Goal: Information Seeking & Learning: Learn about a topic

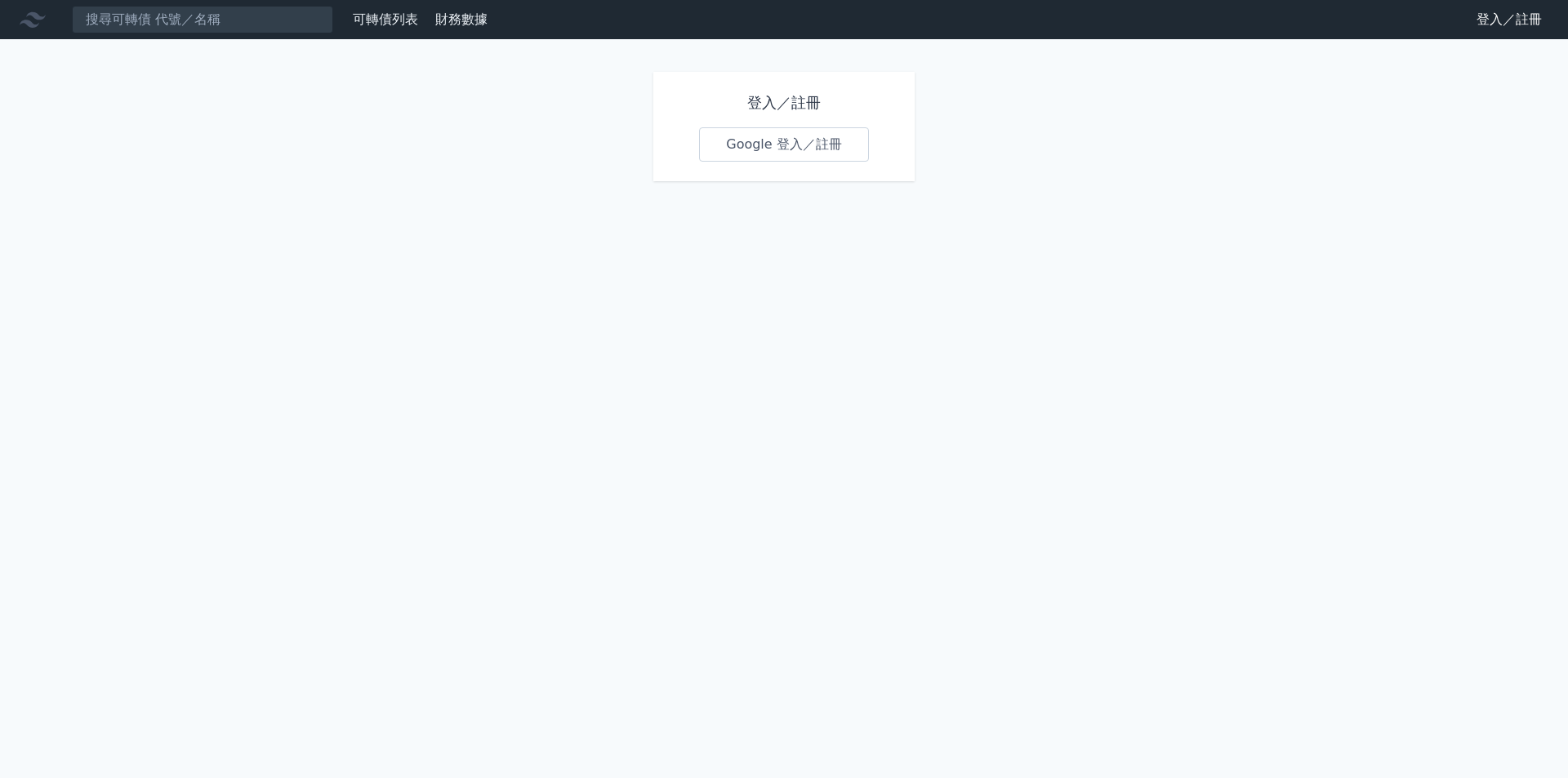
click at [1490, 18] on link "登入／註冊" at bounding box center [1508, 19] width 91 height 26
click at [815, 136] on link "Google 登入／註冊" at bounding box center [784, 144] width 170 height 35
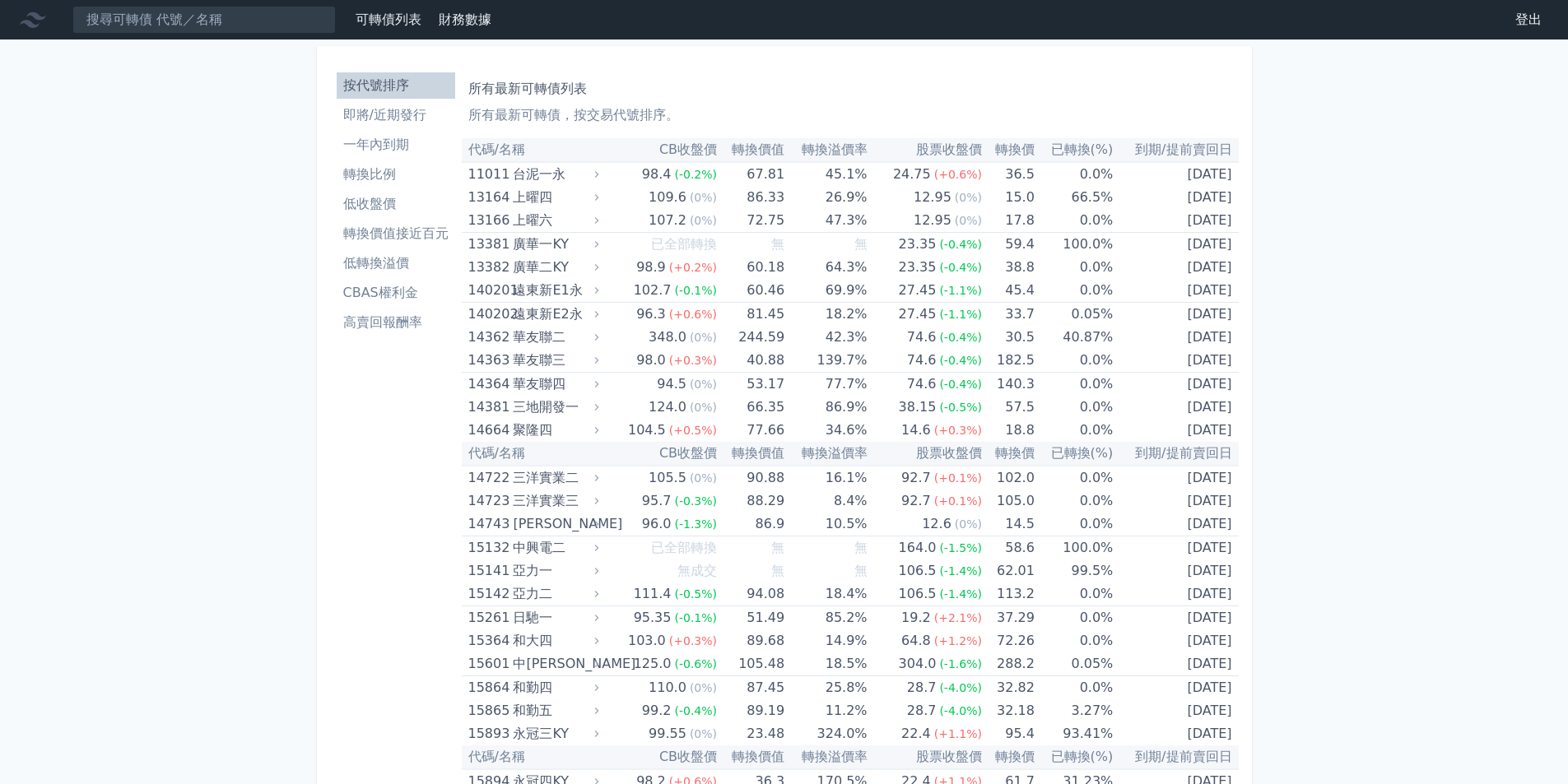
click at [378, 205] on li "低收盤價" at bounding box center [396, 204] width 118 height 19
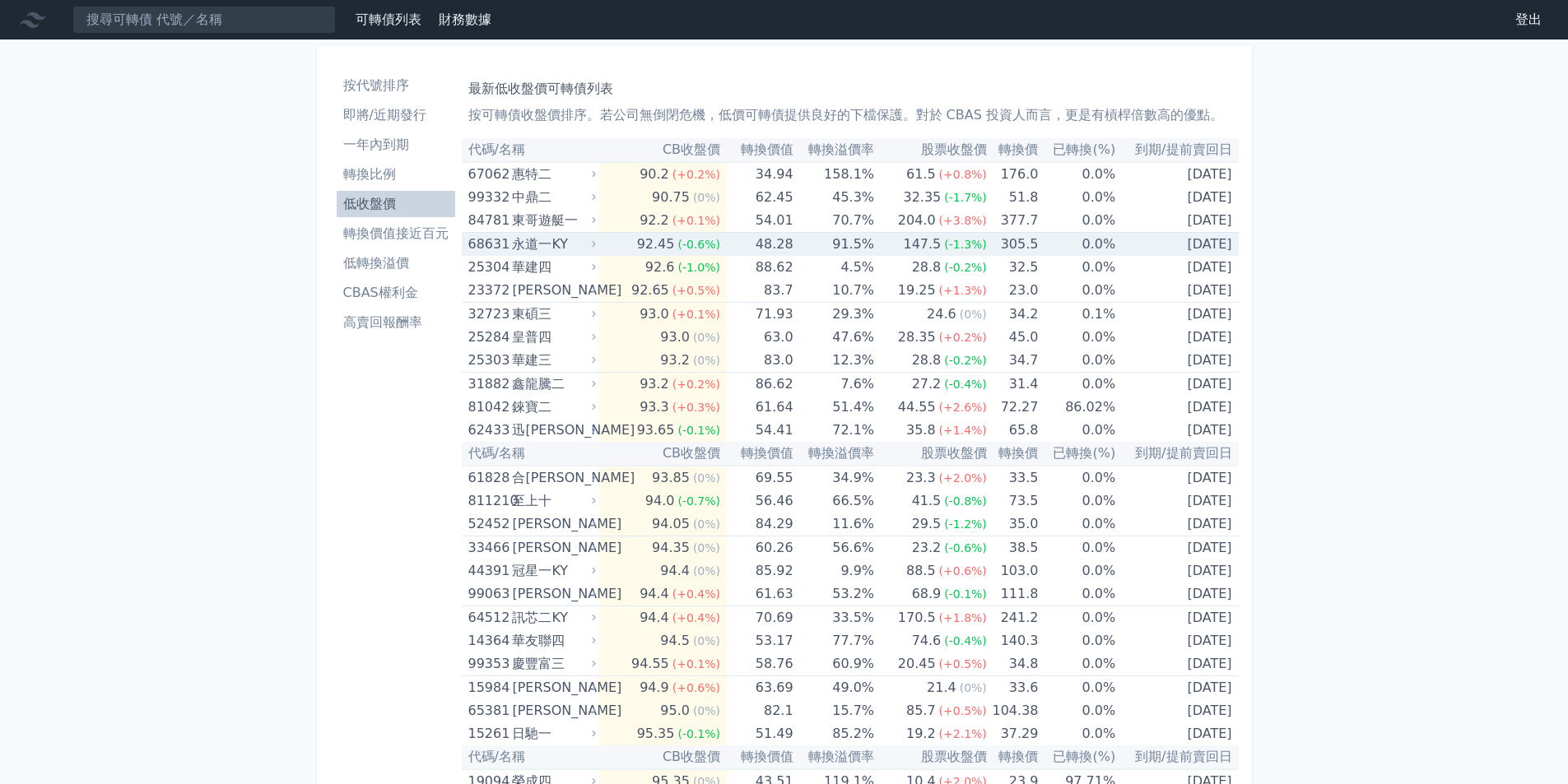
click at [551, 242] on div "永道一KY" at bounding box center [552, 244] width 80 height 23
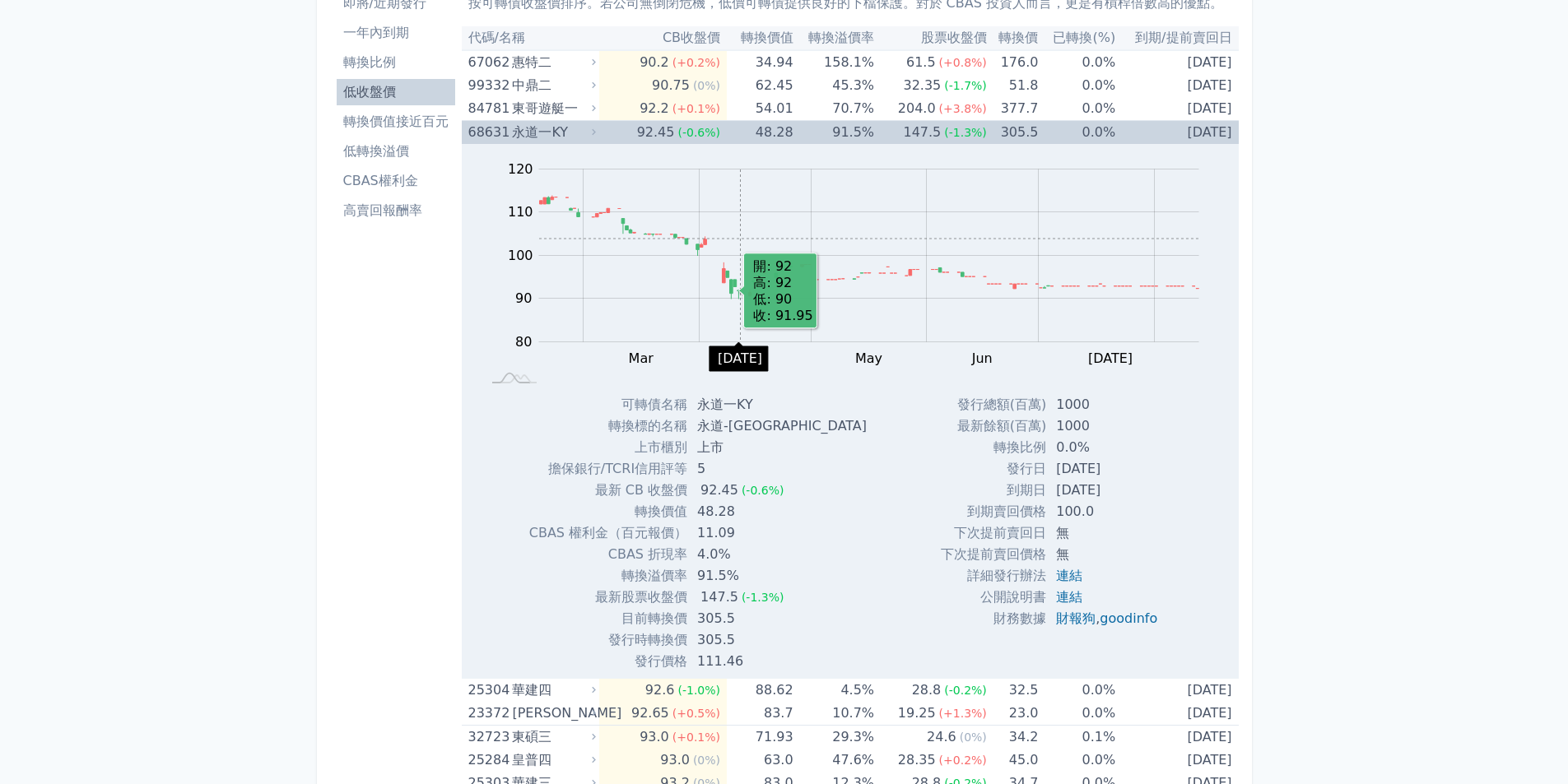
scroll to position [82, 0]
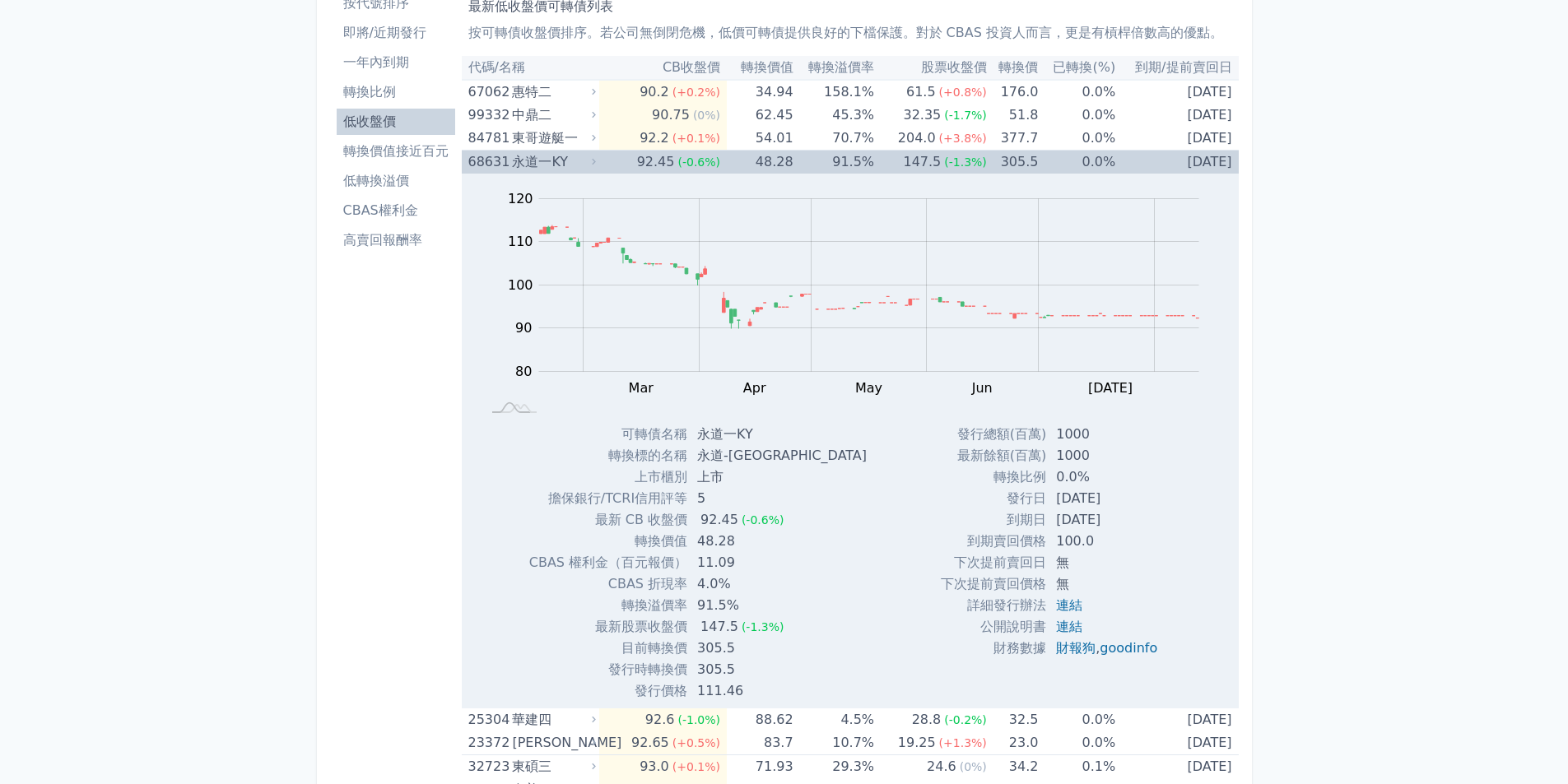
click at [626, 162] on td "92.45 (-0.6%)" at bounding box center [663, 162] width 128 height 24
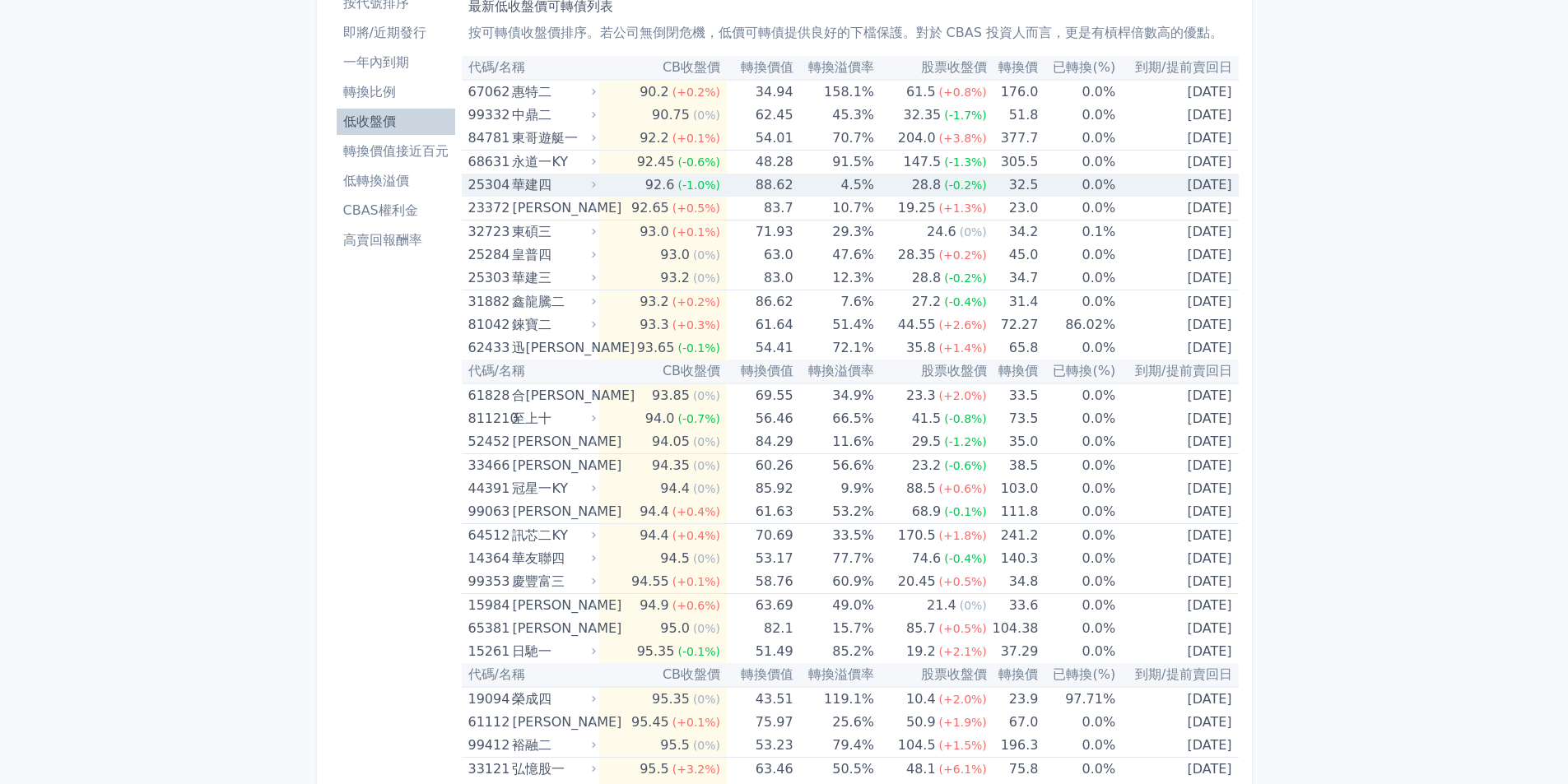
click at [629, 182] on td "92.6 (-1.0%)" at bounding box center [663, 185] width 128 height 23
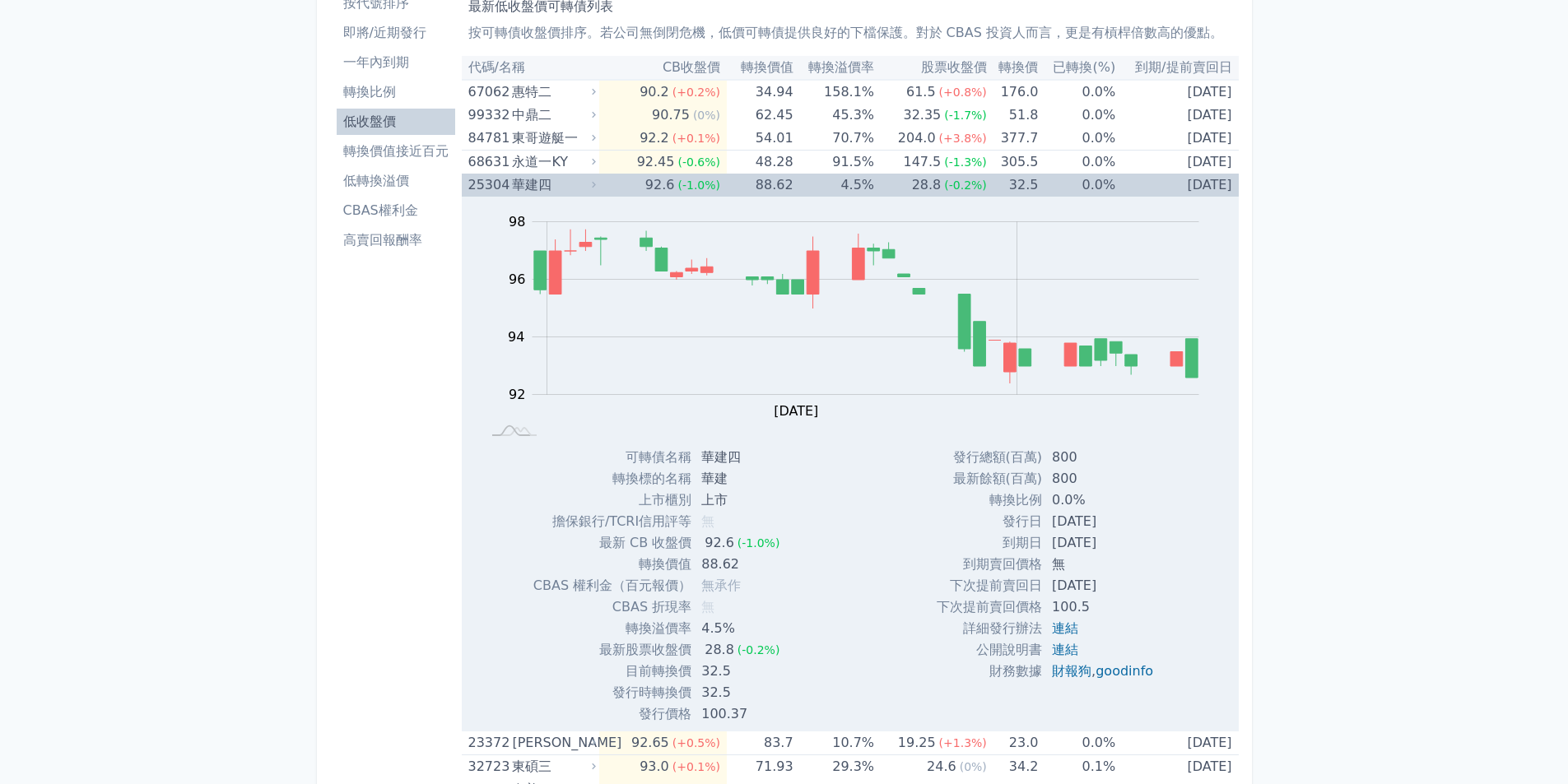
click at [629, 182] on td "92.6 (-1.0%)" at bounding box center [663, 185] width 128 height 23
